Goal: Download file/media

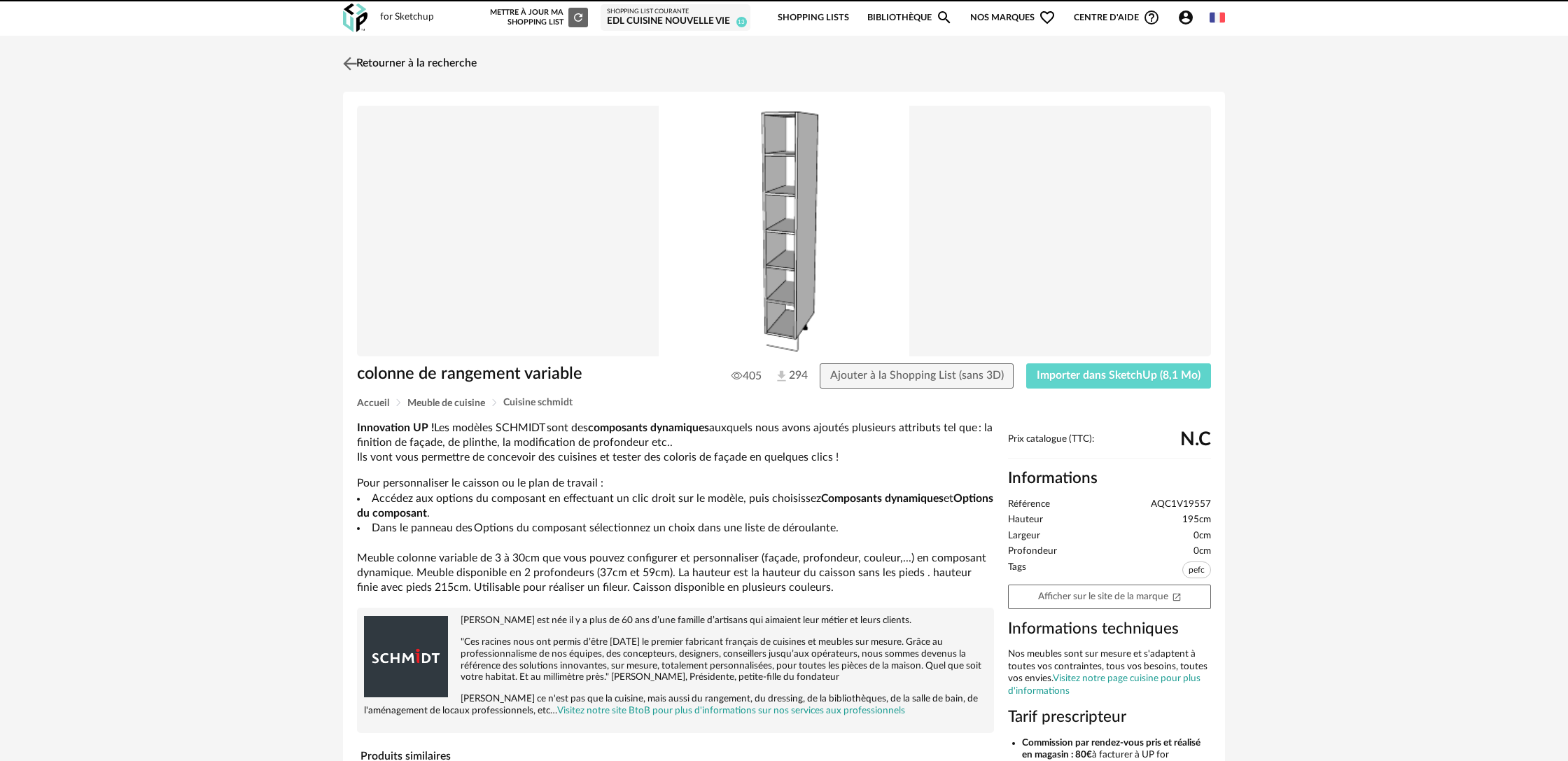
click at [345, 63] on img at bounding box center [350, 63] width 20 height 20
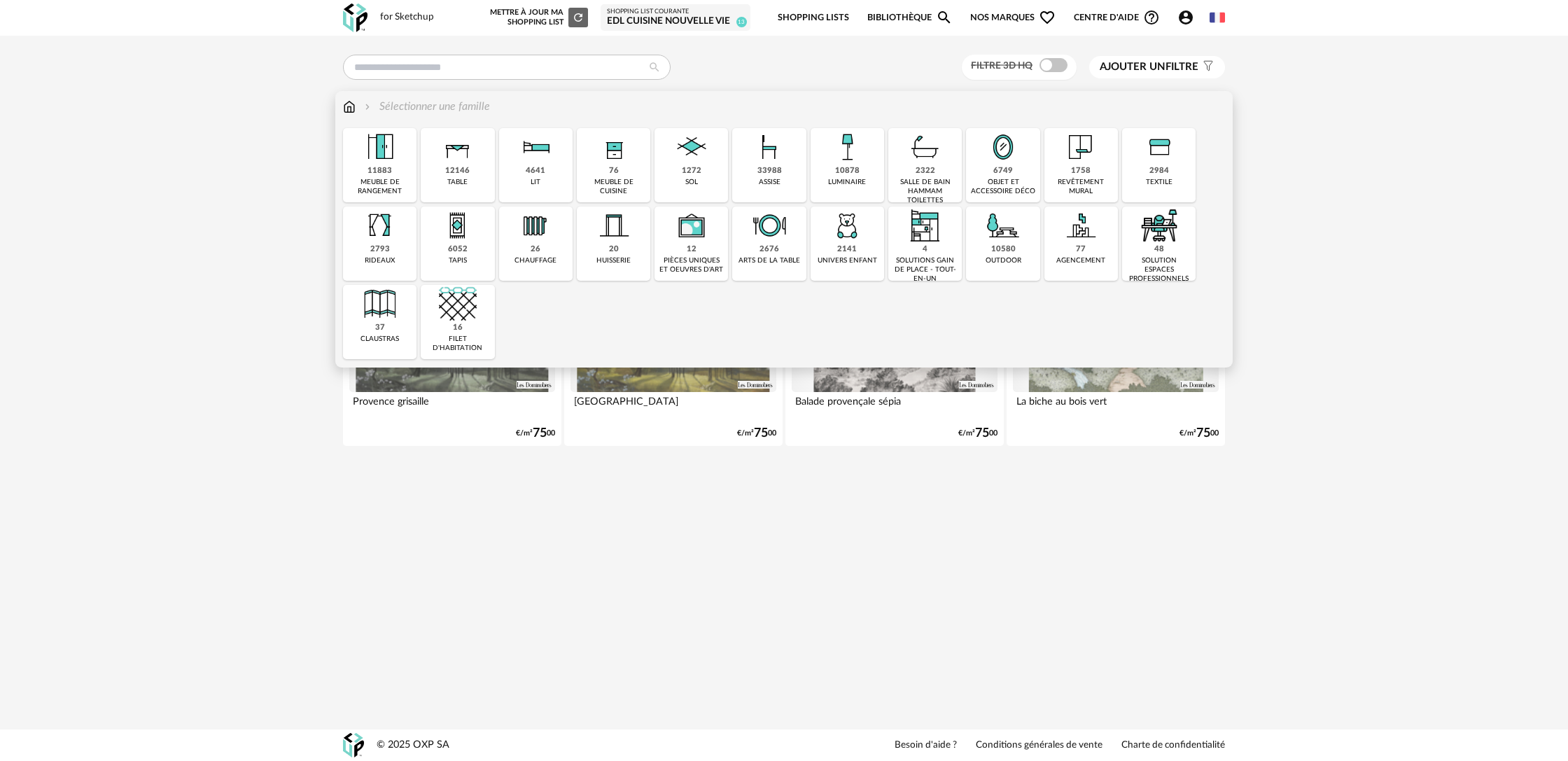
click at [617, 162] on img at bounding box center [614, 146] width 38 height 38
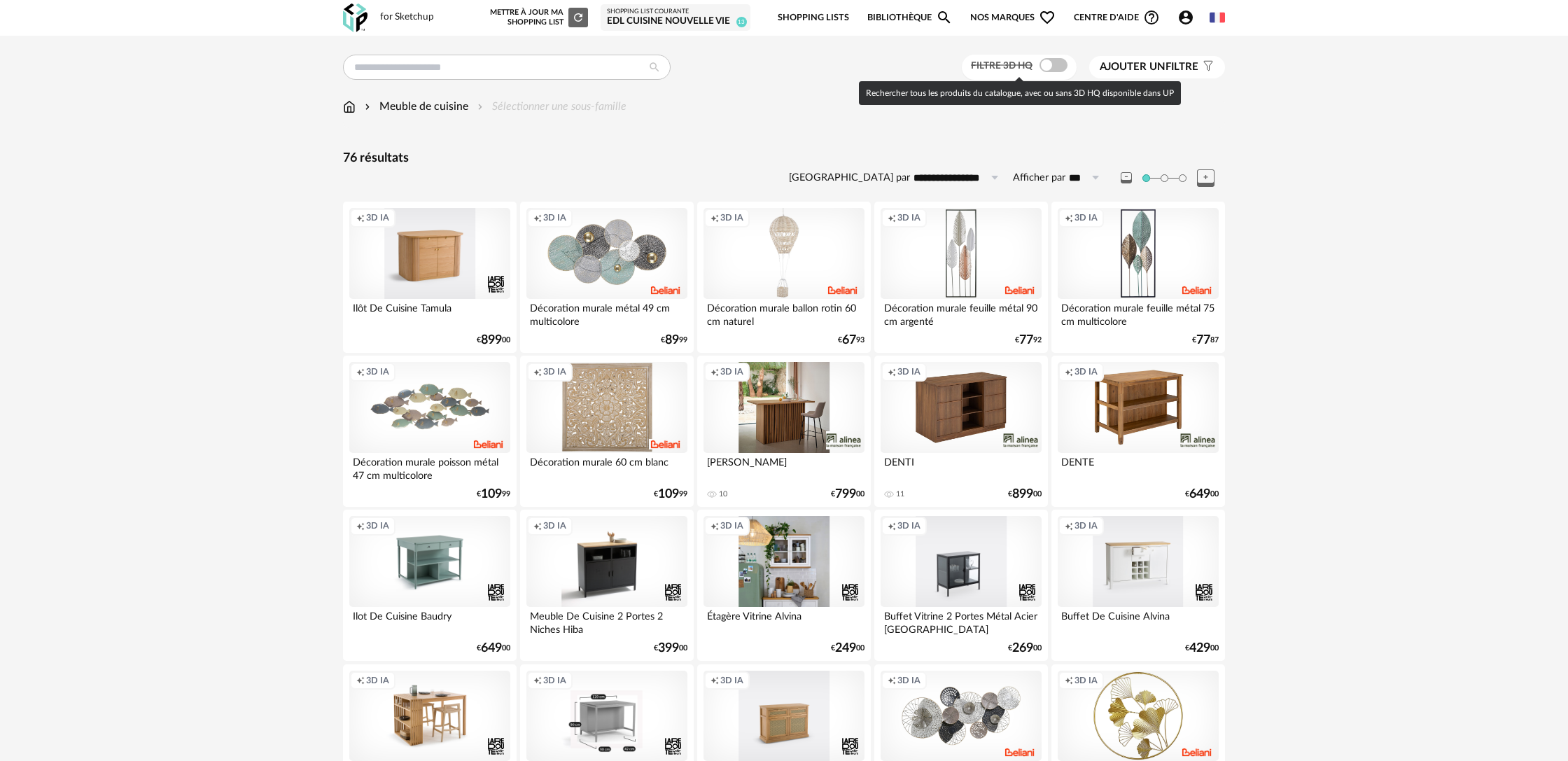
click at [1059, 70] on span at bounding box center [1053, 65] width 28 height 14
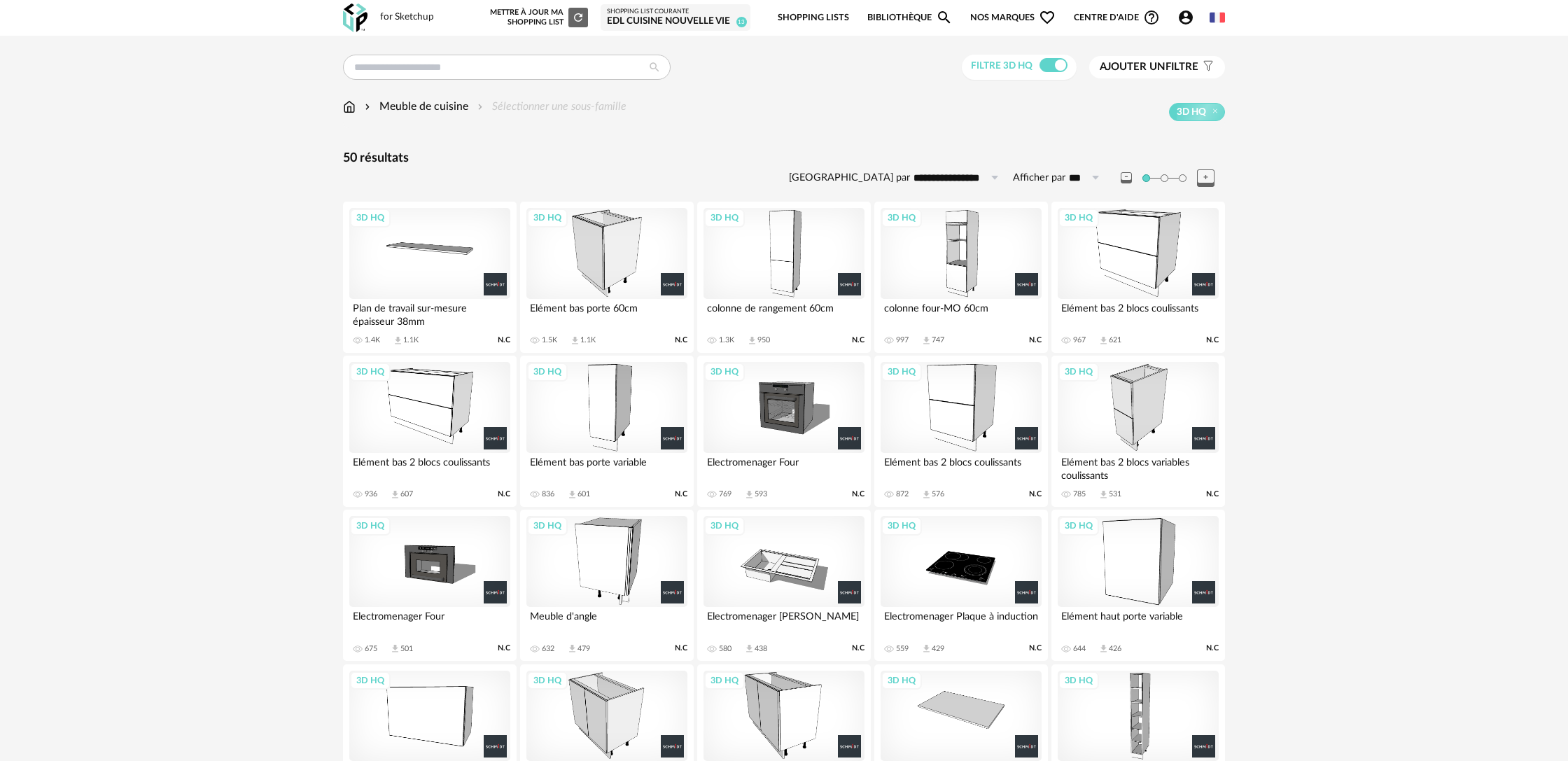
click at [792, 254] on div "3D HQ" at bounding box center [784, 253] width 161 height 91
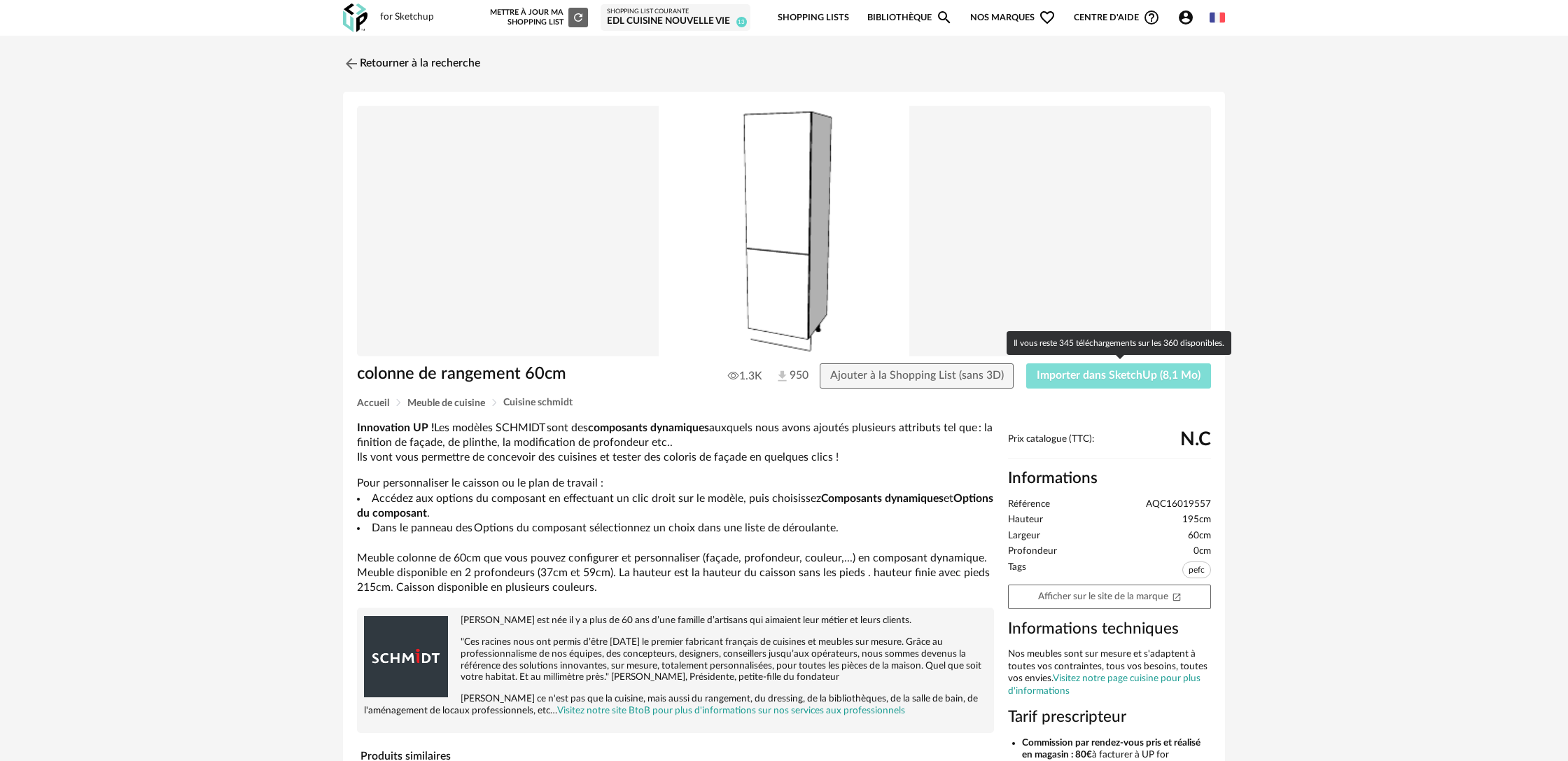
click at [1112, 378] on span "Importer dans SketchUp (8,1 Mo)" at bounding box center [1118, 375] width 164 height 11
